Goal: Download file/media

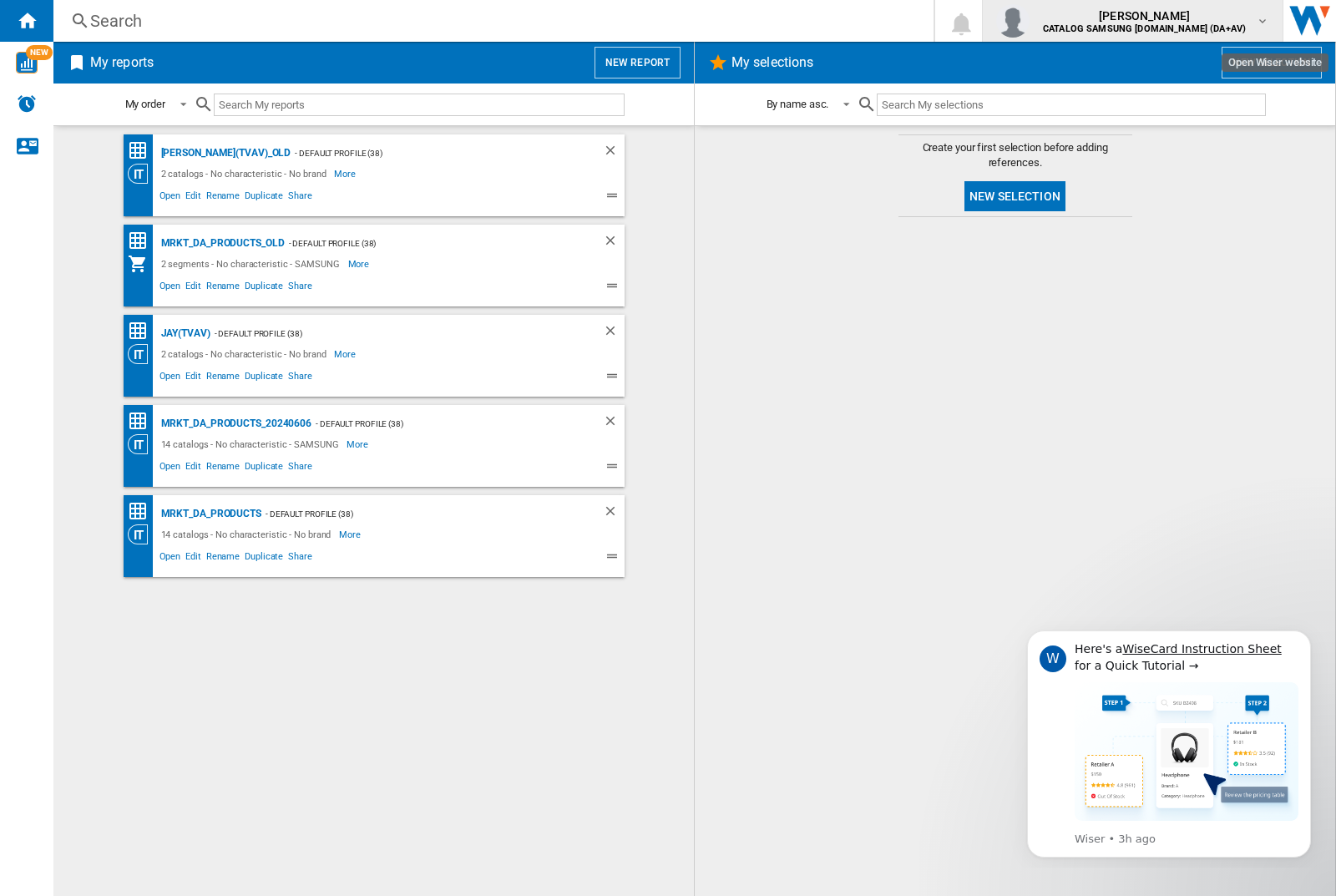
click at [1030, 21] on img "button" at bounding box center [1012, 21] width 34 height 34
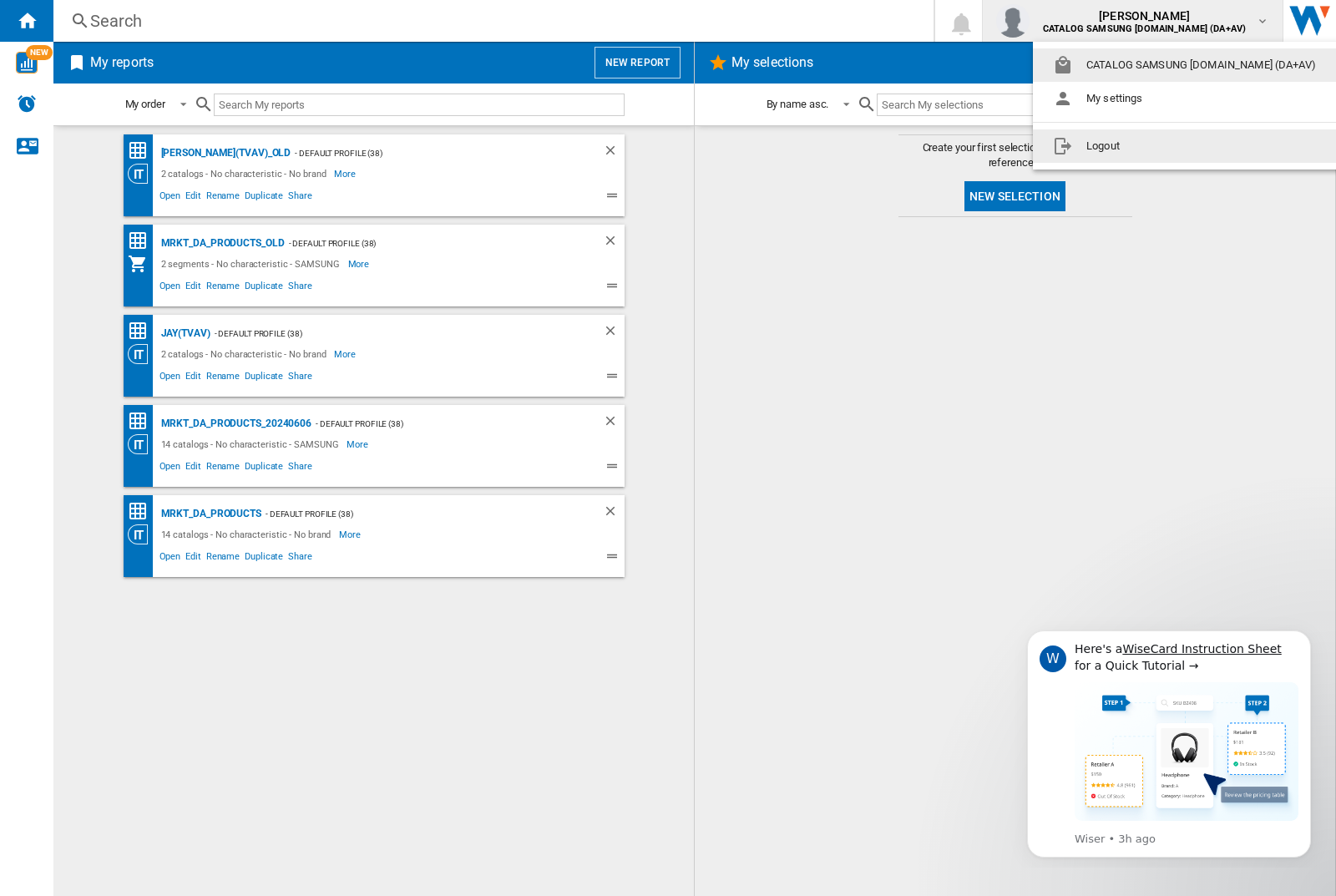
click at [1162, 146] on button "Logout" at bounding box center [1188, 146] width 310 height 34
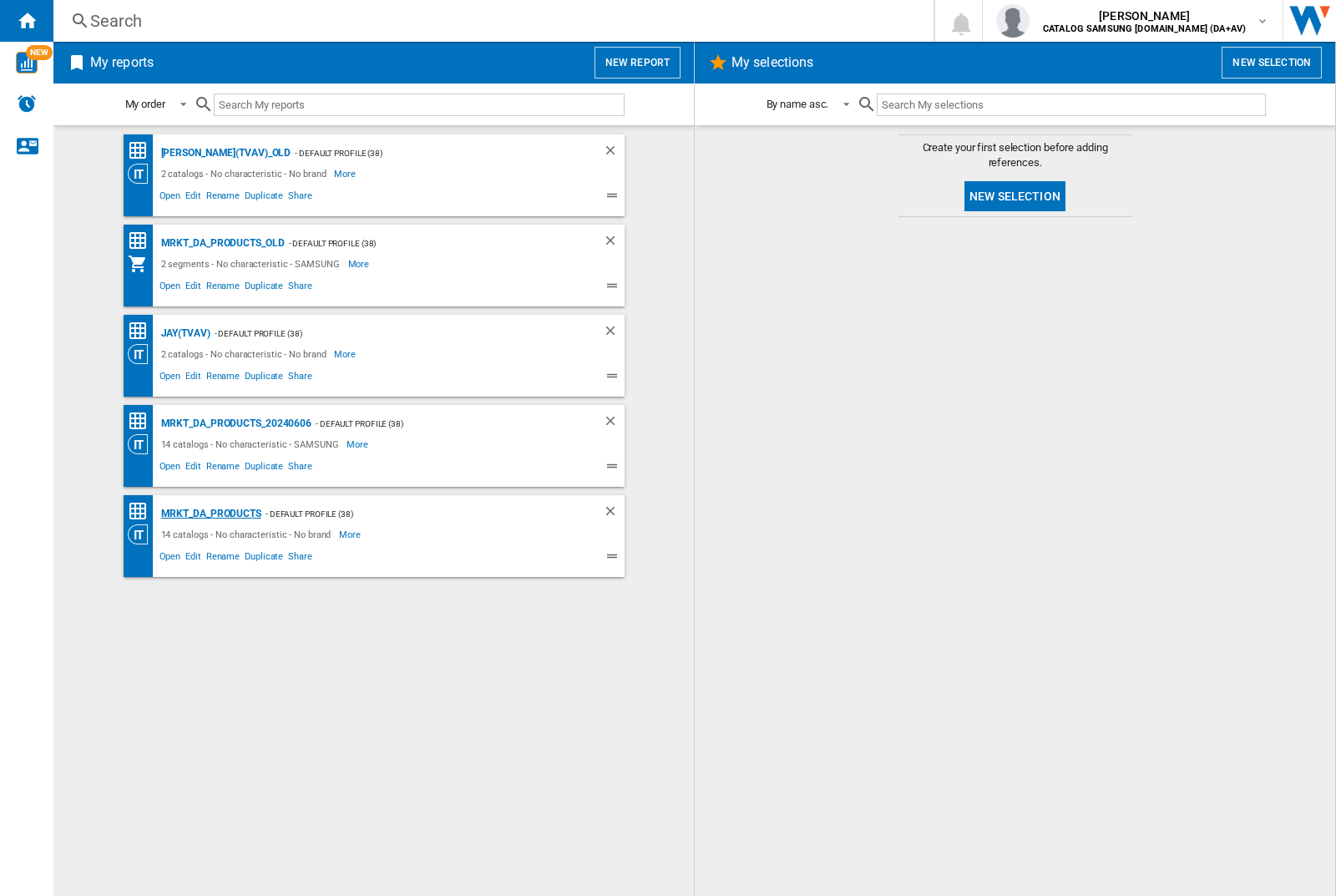
click at [211, 514] on div "MRKT_DA_PRODUCTS" at bounding box center [209, 514] width 105 height 21
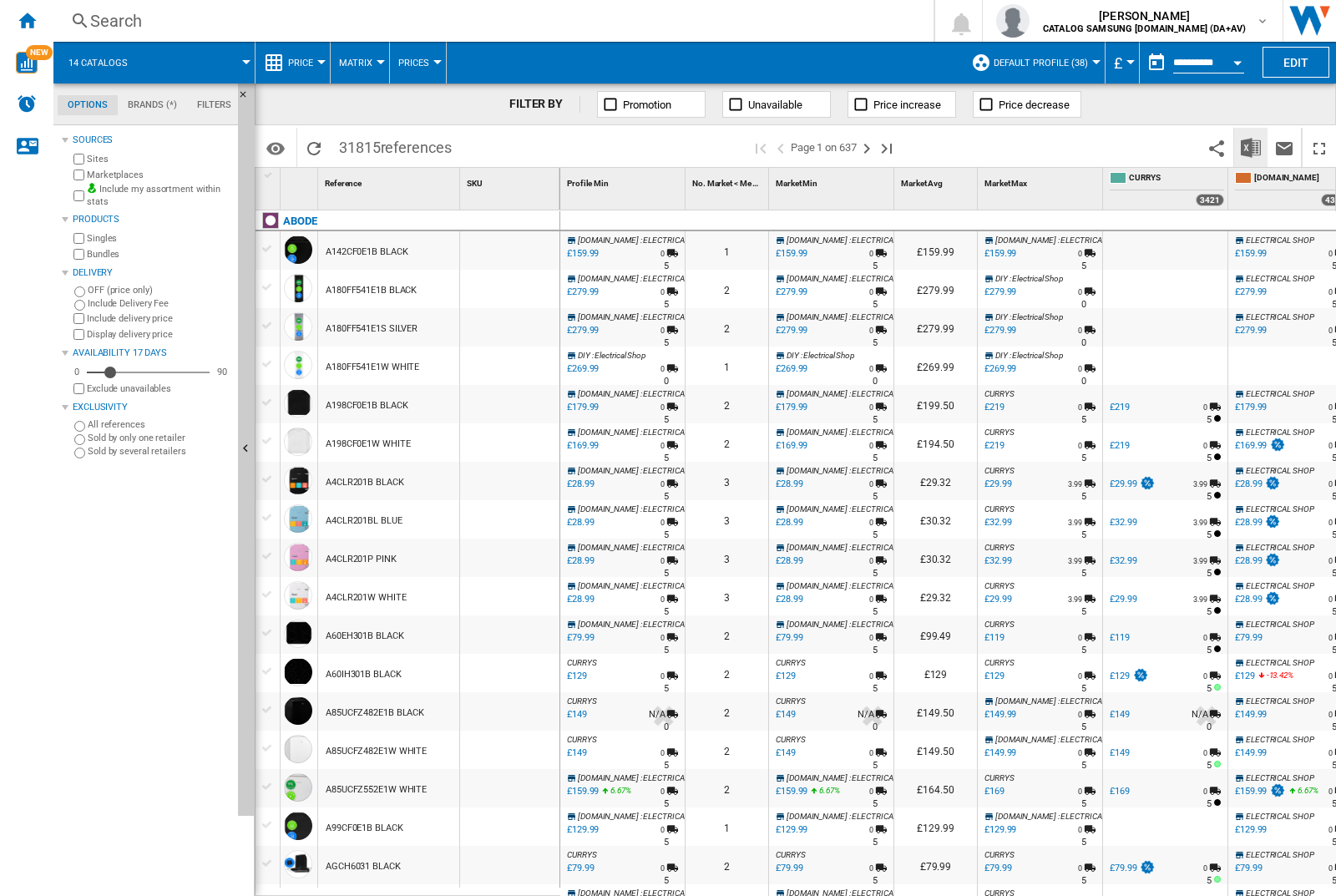
click at [1250, 146] on img "Download in Excel" at bounding box center [1251, 148] width 20 height 20
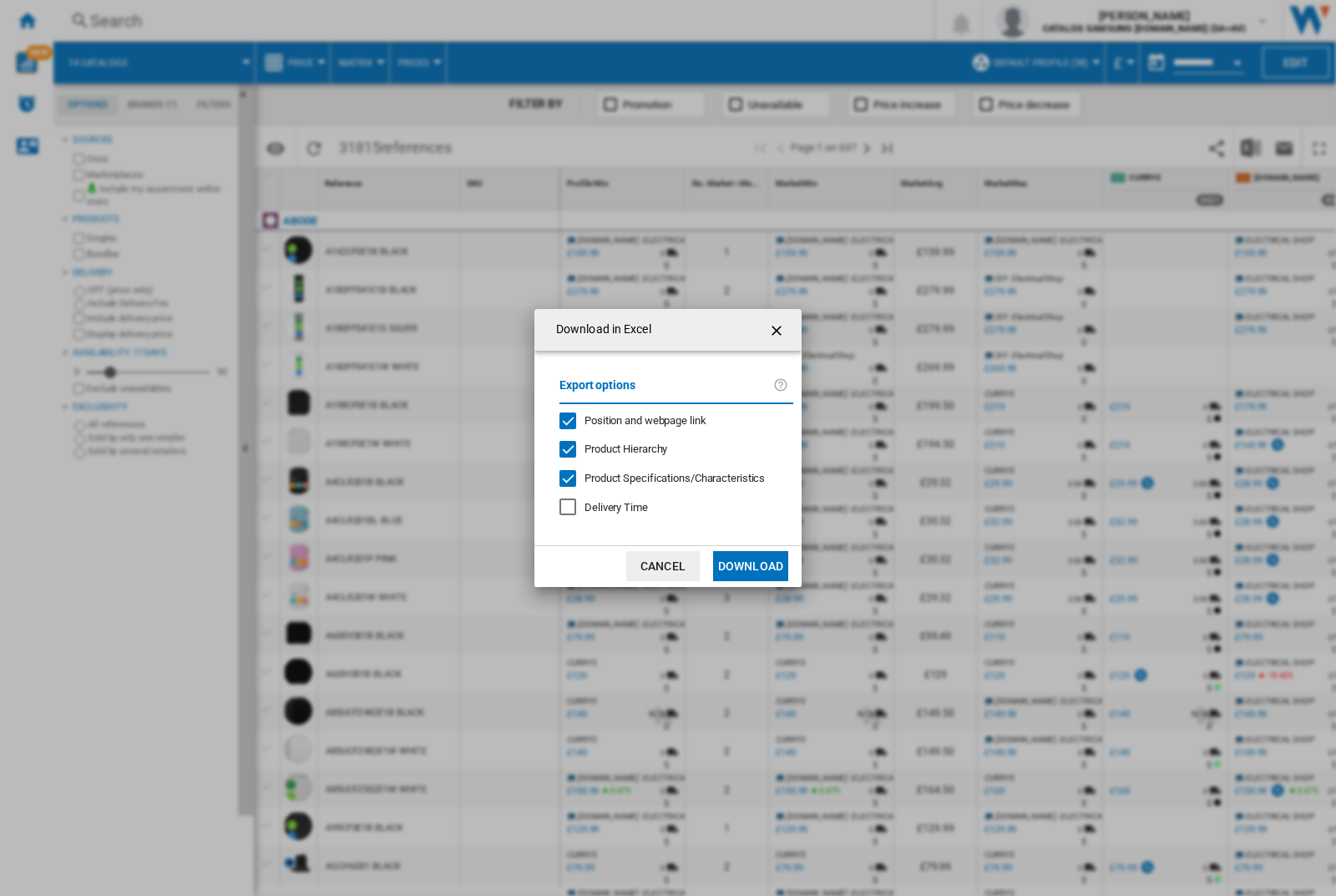
click at [634, 419] on span "Position and webpage link" at bounding box center [645, 421] width 122 height 13
click at [751, 566] on button "Download" at bounding box center [751, 566] width 75 height 30
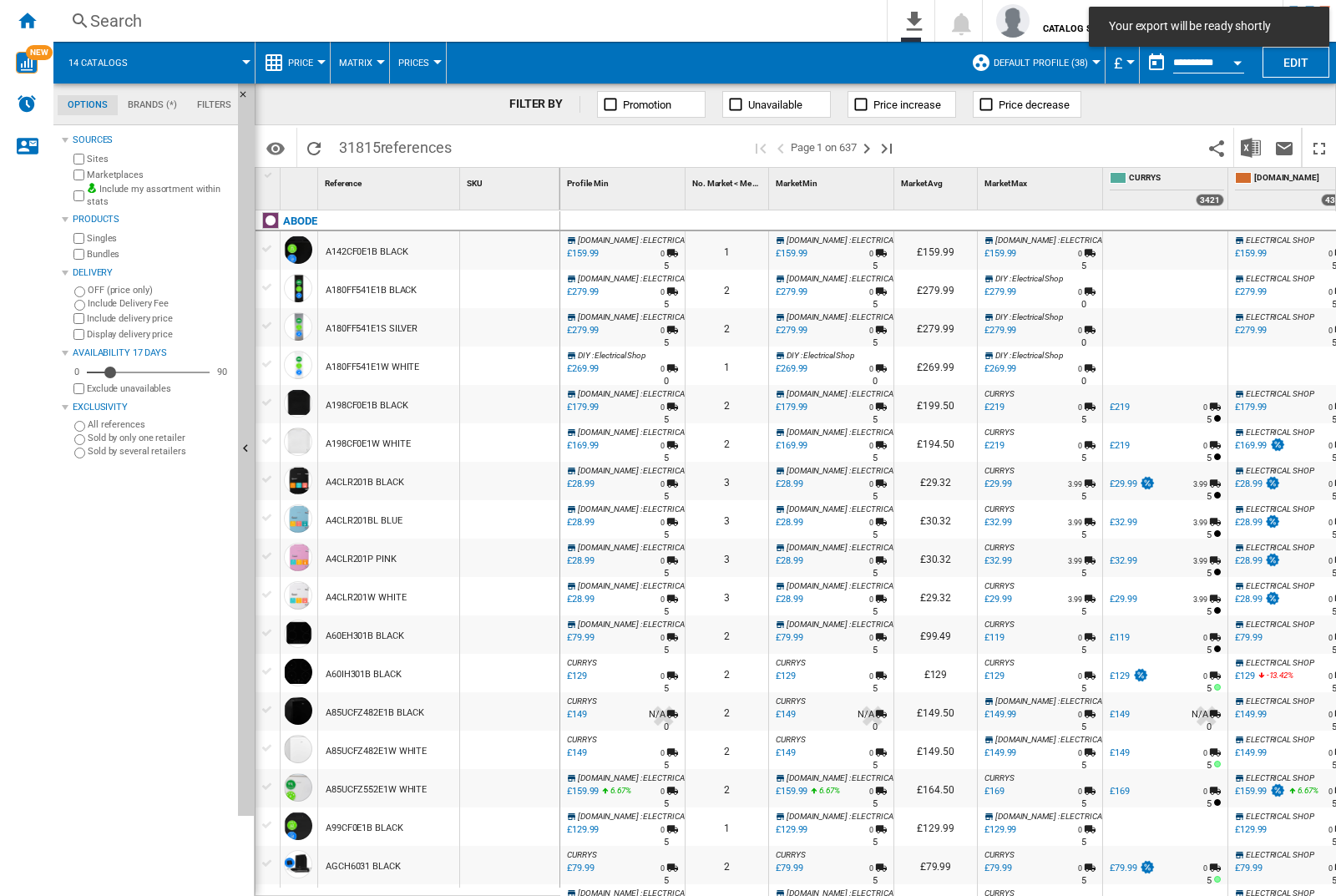
click at [515, 247] on div at bounding box center [509, 251] width 99 height 38
